Goal: Task Accomplishment & Management: Contribute content

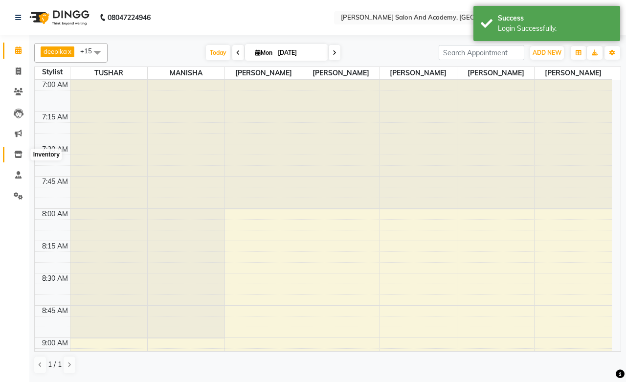
click at [16, 155] on icon at bounding box center [18, 154] width 8 height 7
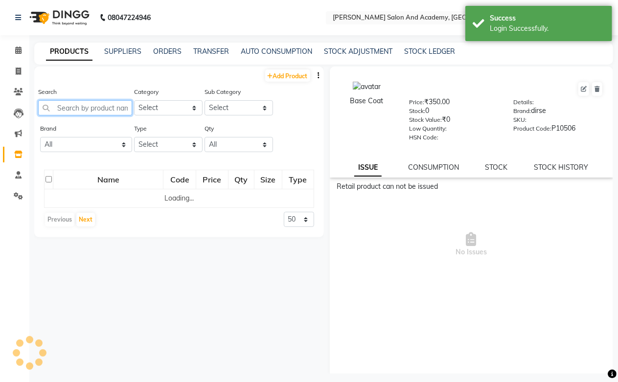
click at [104, 105] on input "text" at bounding box center [85, 107] width 94 height 15
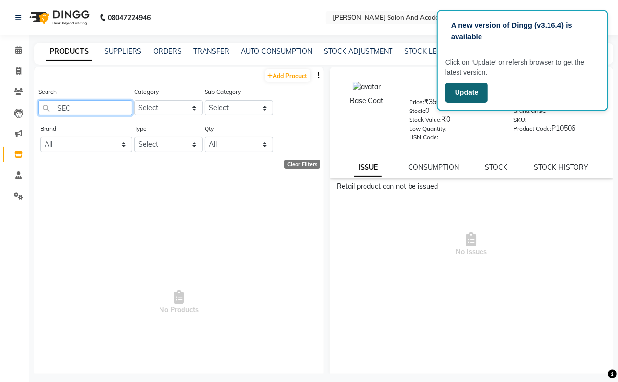
type input "SEC"
click at [472, 94] on button "Update" at bounding box center [466, 93] width 43 height 20
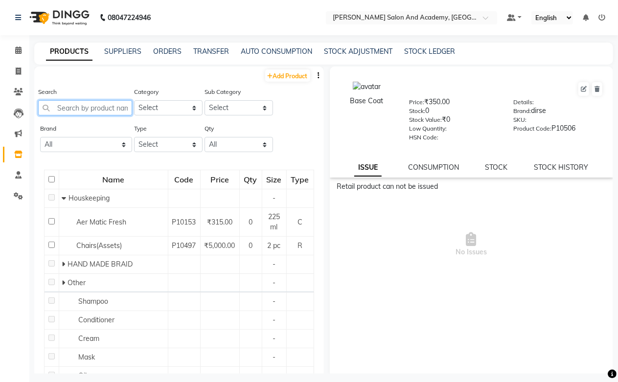
click at [68, 106] on input "text" at bounding box center [85, 107] width 94 height 15
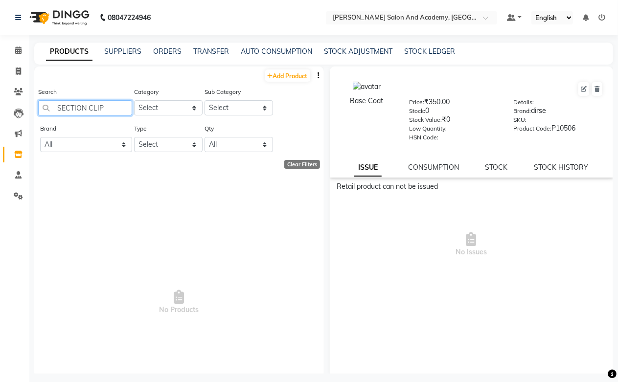
type input "SECTION CLIPS"
drag, startPoint x: 113, startPoint y: 113, endPoint x: 38, endPoint y: 106, distance: 75.2
click at [38, 106] on input "SECTION CLIPS" at bounding box center [85, 107] width 94 height 15
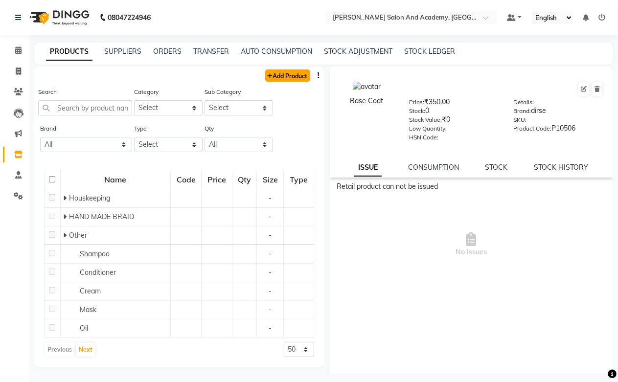
click at [266, 74] on link "Add Product" at bounding box center [287, 75] width 45 height 12
select select "true"
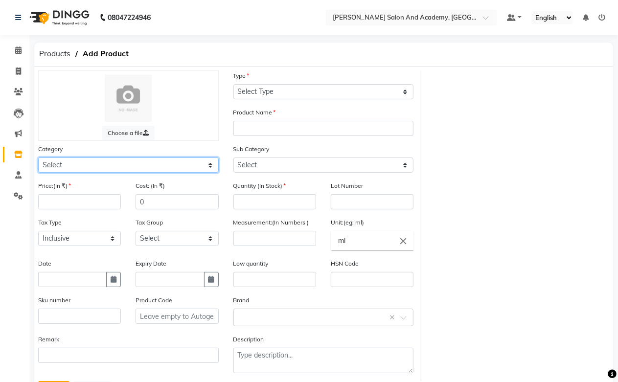
click at [76, 165] on select "Select Hair Skin Jeanott Ceuticals Other" at bounding box center [128, 165] width 181 height 15
select select "1063801100"
click at [38, 158] on select "Select Hair Skin Jeanott Ceuticals Other" at bounding box center [128, 165] width 181 height 15
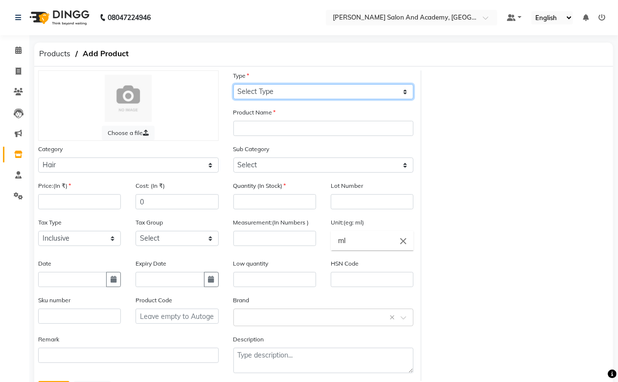
click at [276, 93] on select "Select Type Both Retail Consumable" at bounding box center [323, 91] width 181 height 15
select select "C"
click at [233, 84] on select "Select Type Both Retail Consumable" at bounding box center [323, 91] width 181 height 15
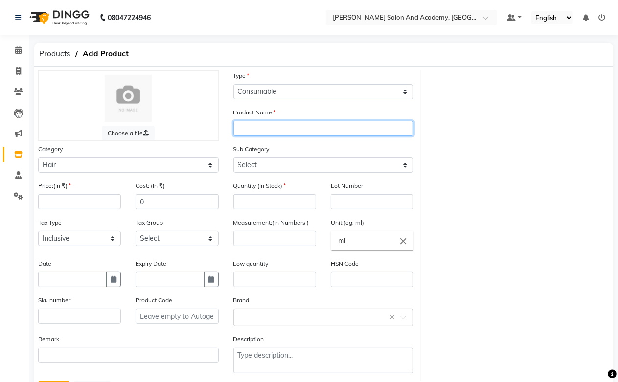
paste input "SECTION CLIPS"
click at [265, 130] on input "SECTION Clips" at bounding box center [323, 128] width 181 height 15
type input "Section Clips"
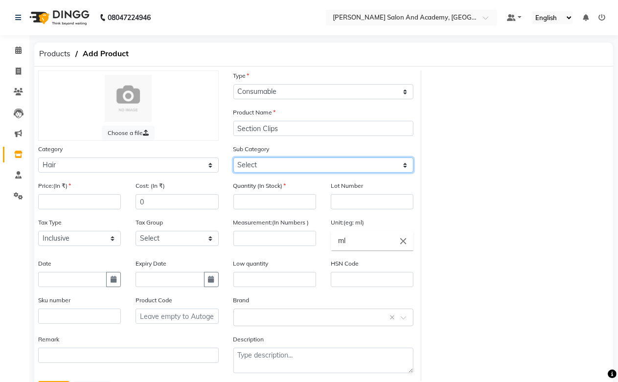
click at [243, 169] on select "Select Shampoo Conditioner Cream Mask Oil Serum Color Appliances Treatment Styl…" at bounding box center [323, 165] width 181 height 15
select select "1063801110"
click at [233, 158] on select "Select Shampoo Conditioner Cream Mask Oil Serum Color Appliances Treatment Styl…" at bounding box center [323, 165] width 181 height 15
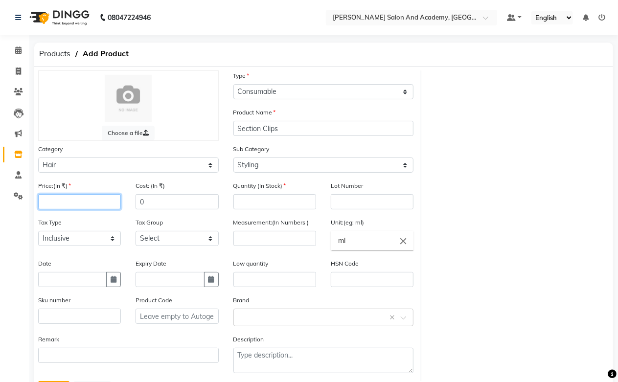
click at [55, 198] on input "number" at bounding box center [79, 201] width 83 height 15
type input "295"
click at [109, 280] on button "button" at bounding box center [113, 279] width 15 height 15
select select "9"
select select "2025"
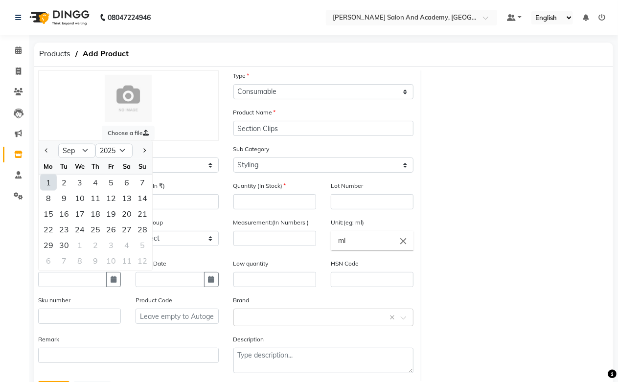
click at [47, 182] on div "1" at bounding box center [49, 183] width 16 height 16
type input "[DATE]"
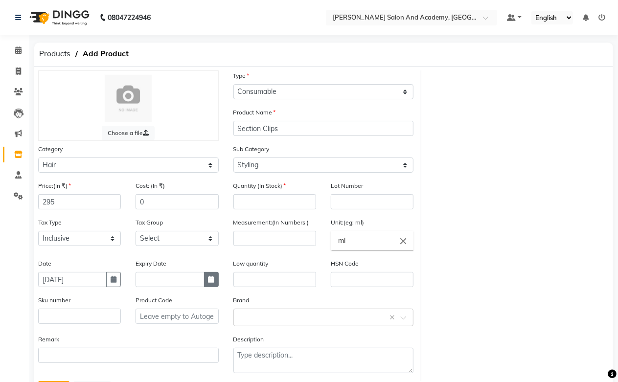
click at [209, 283] on icon "button" at bounding box center [211, 279] width 6 height 7
select select "9"
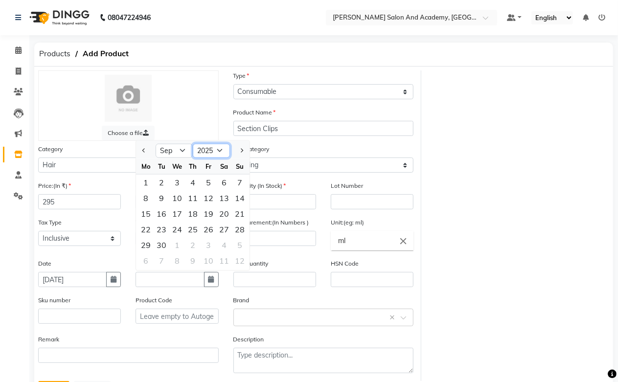
click at [216, 155] on select "2015 2016 2017 2018 2019 2020 2021 2022 2023 2024 2025 2026 2027 2028 2029 2030…" at bounding box center [211, 150] width 37 height 15
select select "2028"
click at [193, 144] on select "2015 2016 2017 2018 2019 2020 2021 2022 2023 2024 2025 2026 2027 2028 2029 2030…" at bounding box center [211, 150] width 37 height 15
click at [223, 244] on div "30" at bounding box center [224, 245] width 16 height 16
type input "[DATE]"
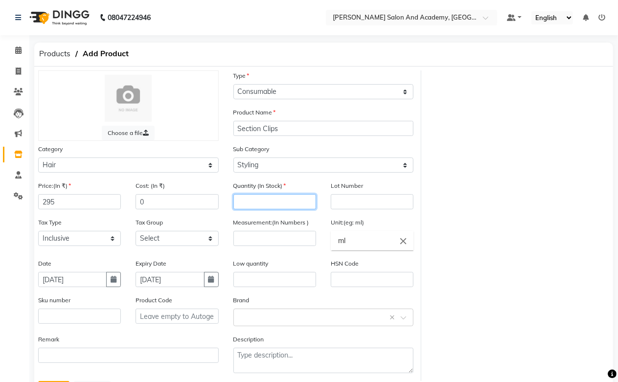
click at [242, 207] on input "number" at bounding box center [274, 201] width 83 height 15
type input "4"
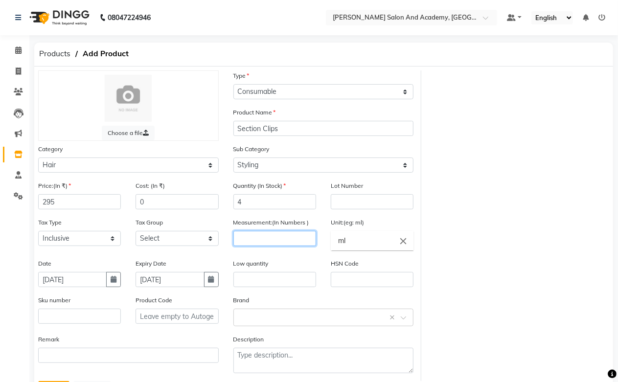
click at [250, 232] on input "number" at bounding box center [274, 238] width 83 height 15
type input "4"
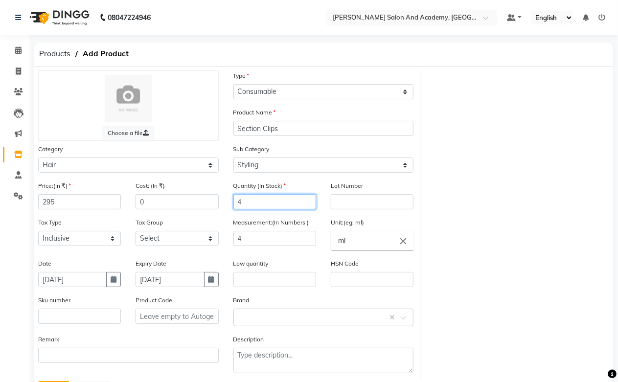
click at [252, 205] on input "4" at bounding box center [274, 201] width 83 height 15
type input "1"
click at [404, 242] on icon "close" at bounding box center [403, 241] width 11 height 11
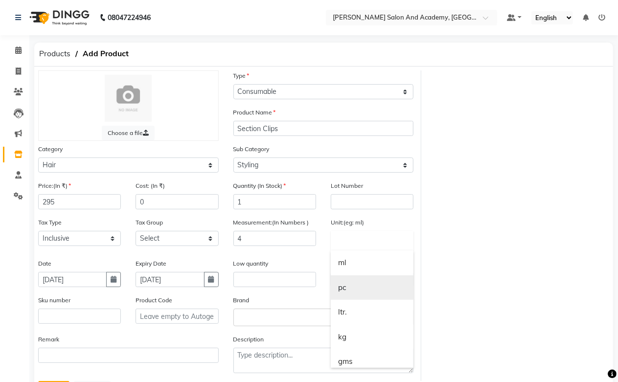
click at [350, 292] on link "pc" at bounding box center [372, 288] width 83 height 25
type input "pc"
click at [268, 309] on div "Brand Select brand or add custom brand ×" at bounding box center [323, 310] width 181 height 31
click at [263, 316] on input "text" at bounding box center [314, 317] width 150 height 10
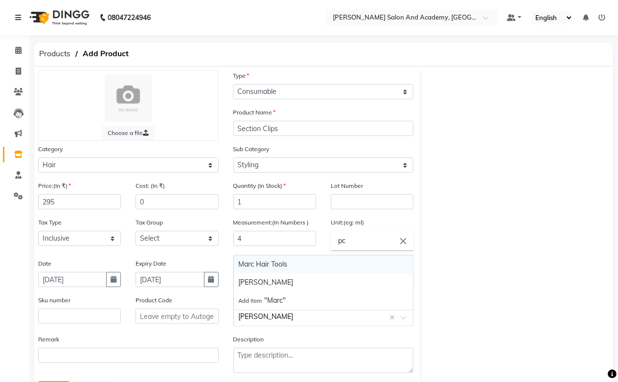
type input "[PERSON_NAME]"
click at [271, 267] on div "Marc Hair Tools" at bounding box center [324, 264] width 180 height 18
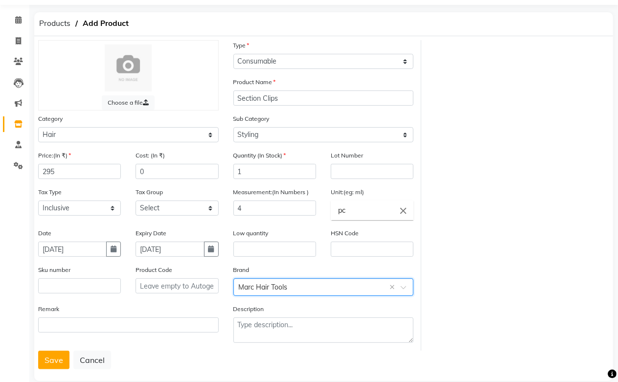
scroll to position [47, 0]
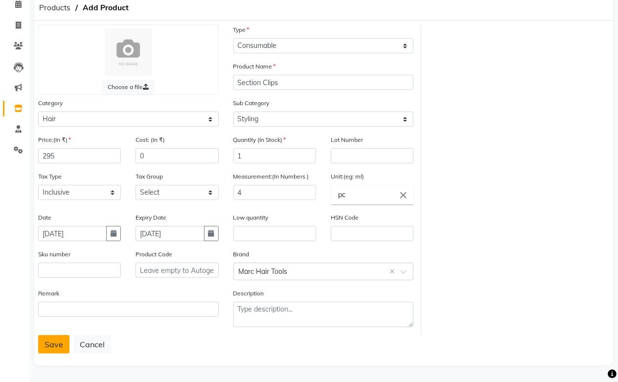
click at [46, 348] on button "Save" at bounding box center [53, 344] width 31 height 19
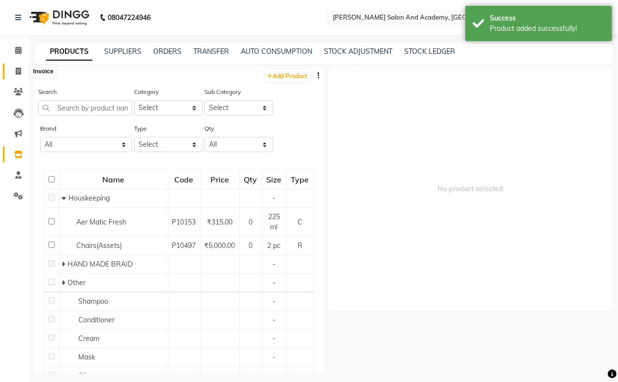
click at [21, 73] on icon at bounding box center [18, 71] width 5 height 7
select select "service"
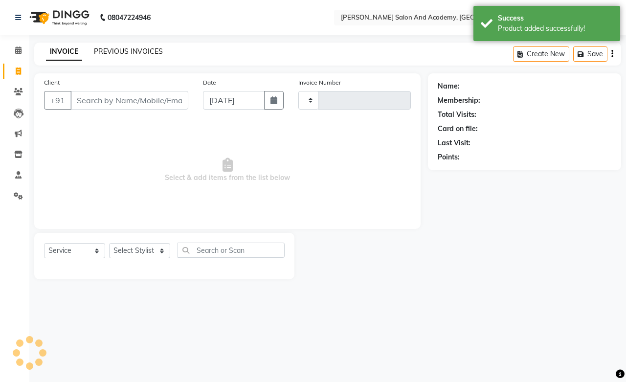
type input "0665"
select select "6453"
